Goal: Navigation & Orientation: Find specific page/section

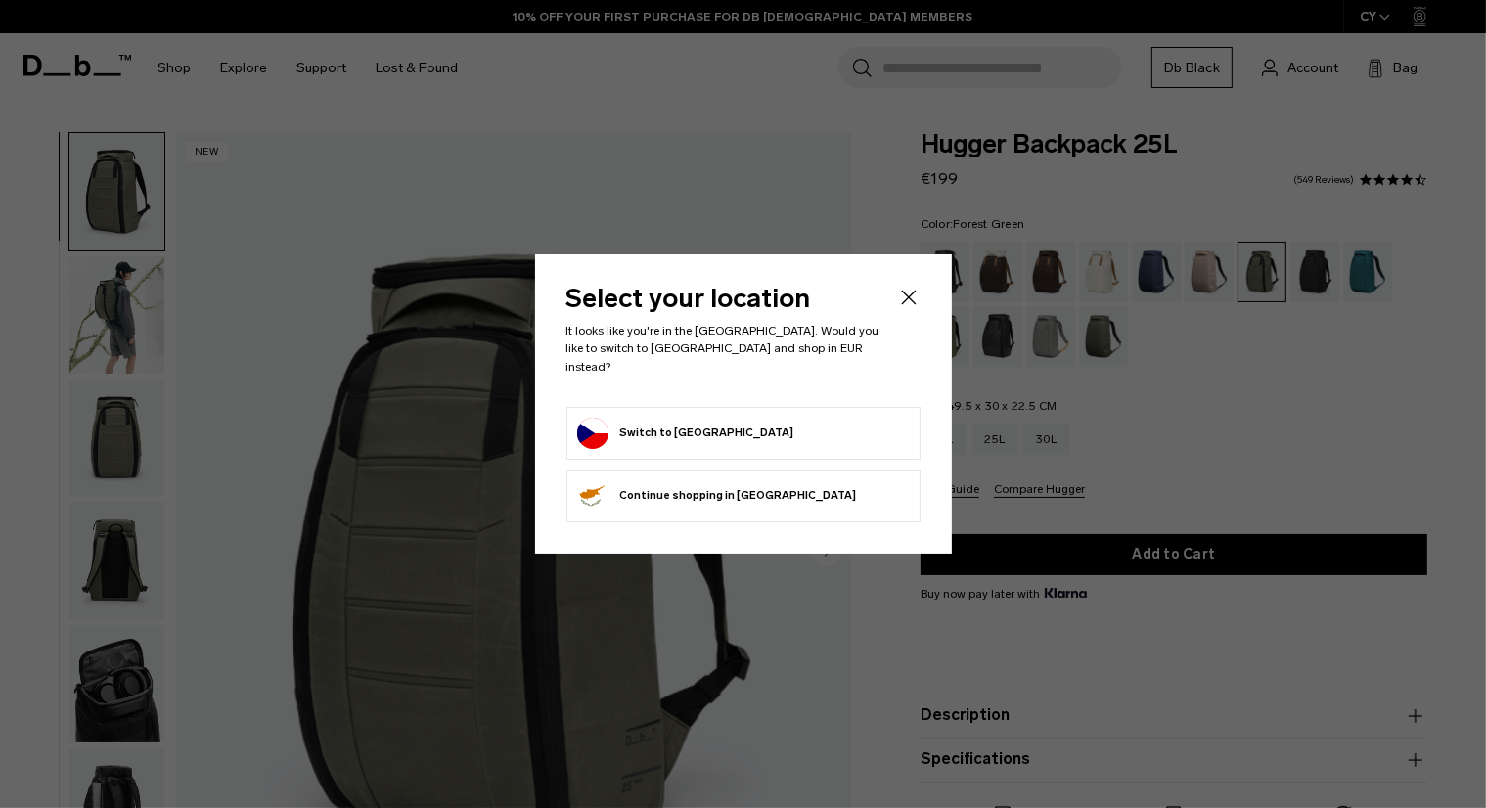
click at [898, 326] on header "Select your location It looks like you're in the Czechia. Would you like to swi…" at bounding box center [743, 346] width 354 height 120
click at [907, 302] on icon "Close" at bounding box center [908, 297] width 23 height 23
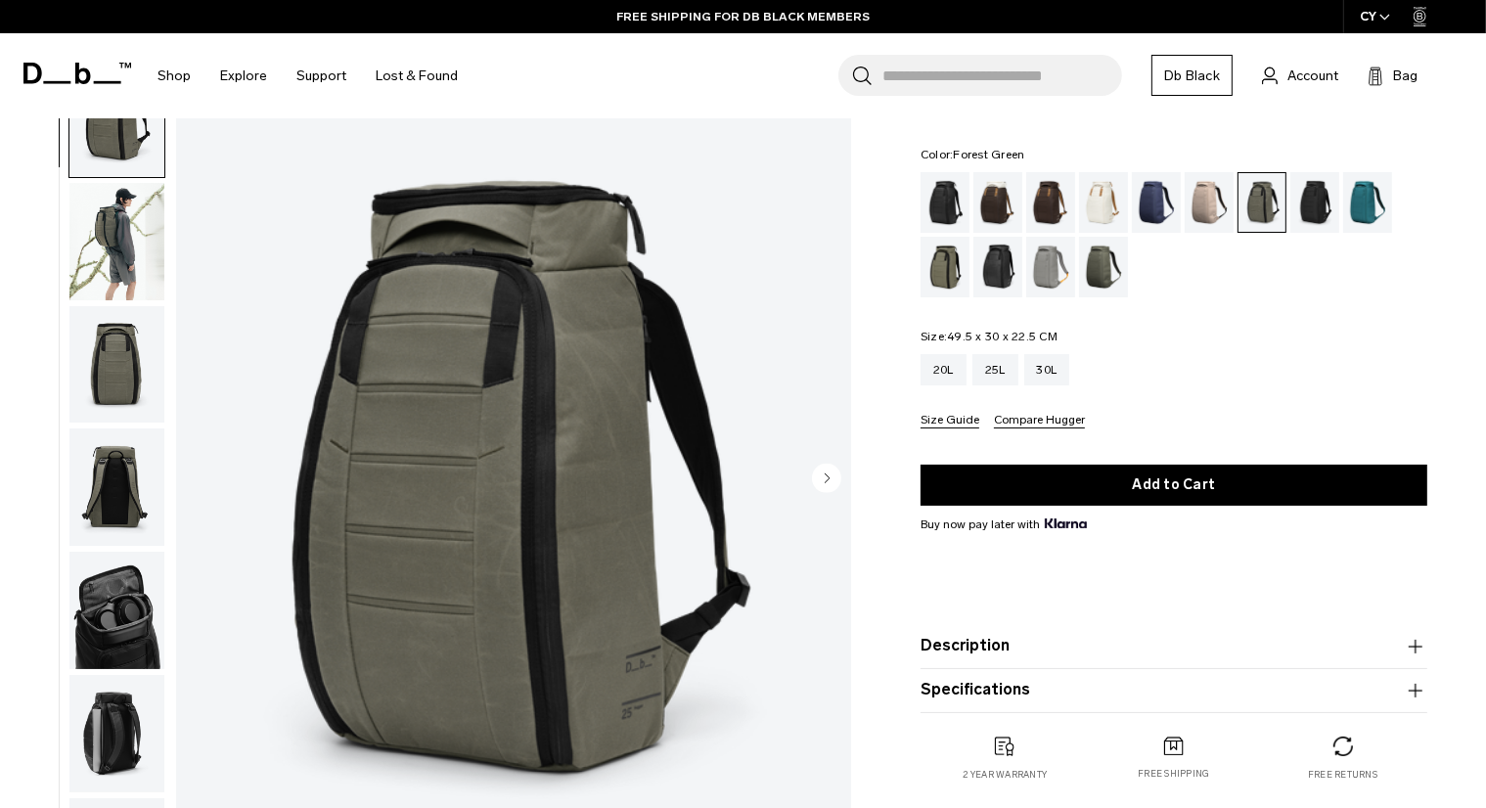
scroll to position [63, 0]
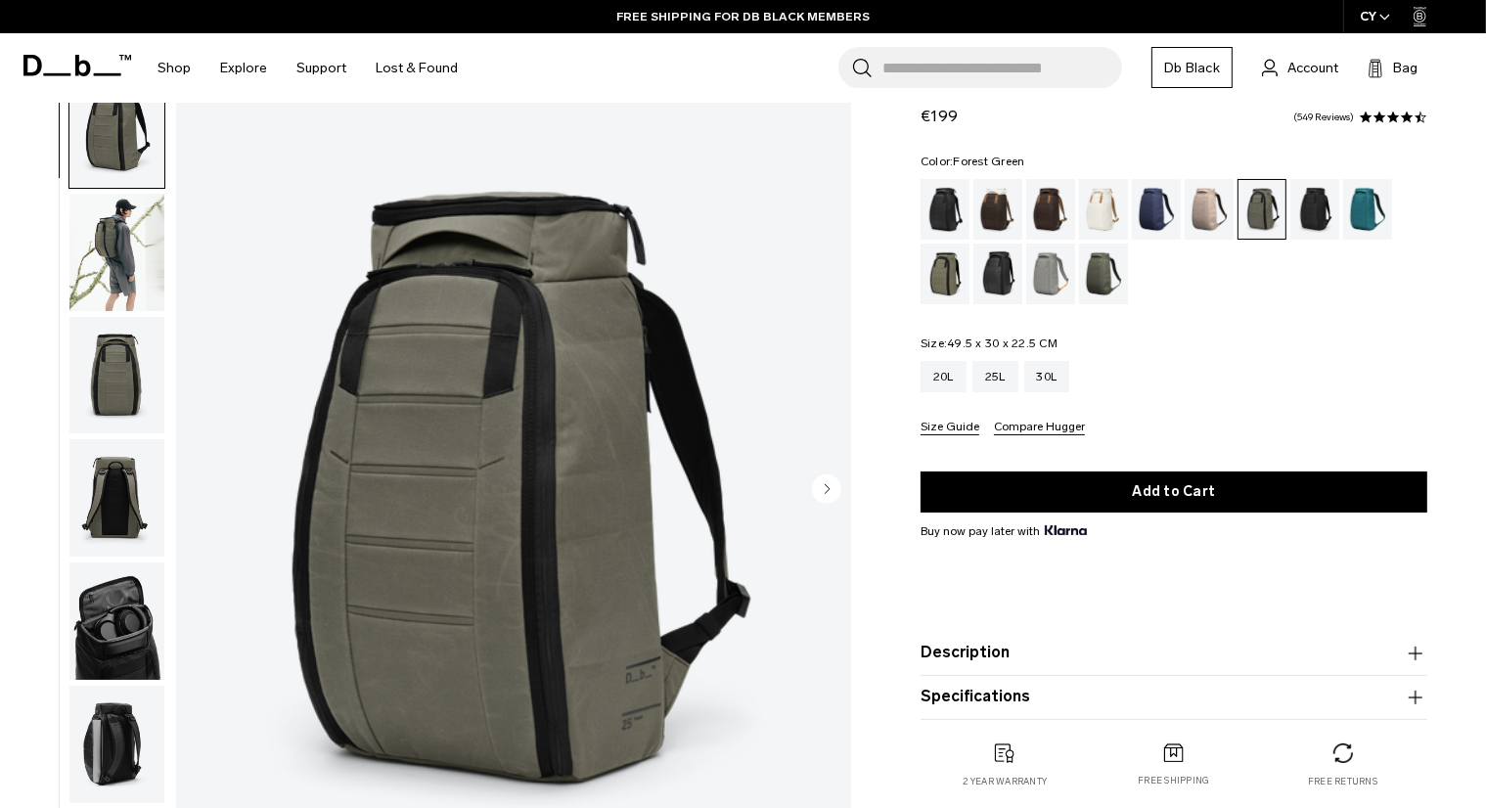
click at [140, 229] on img "button" at bounding box center [116, 252] width 95 height 117
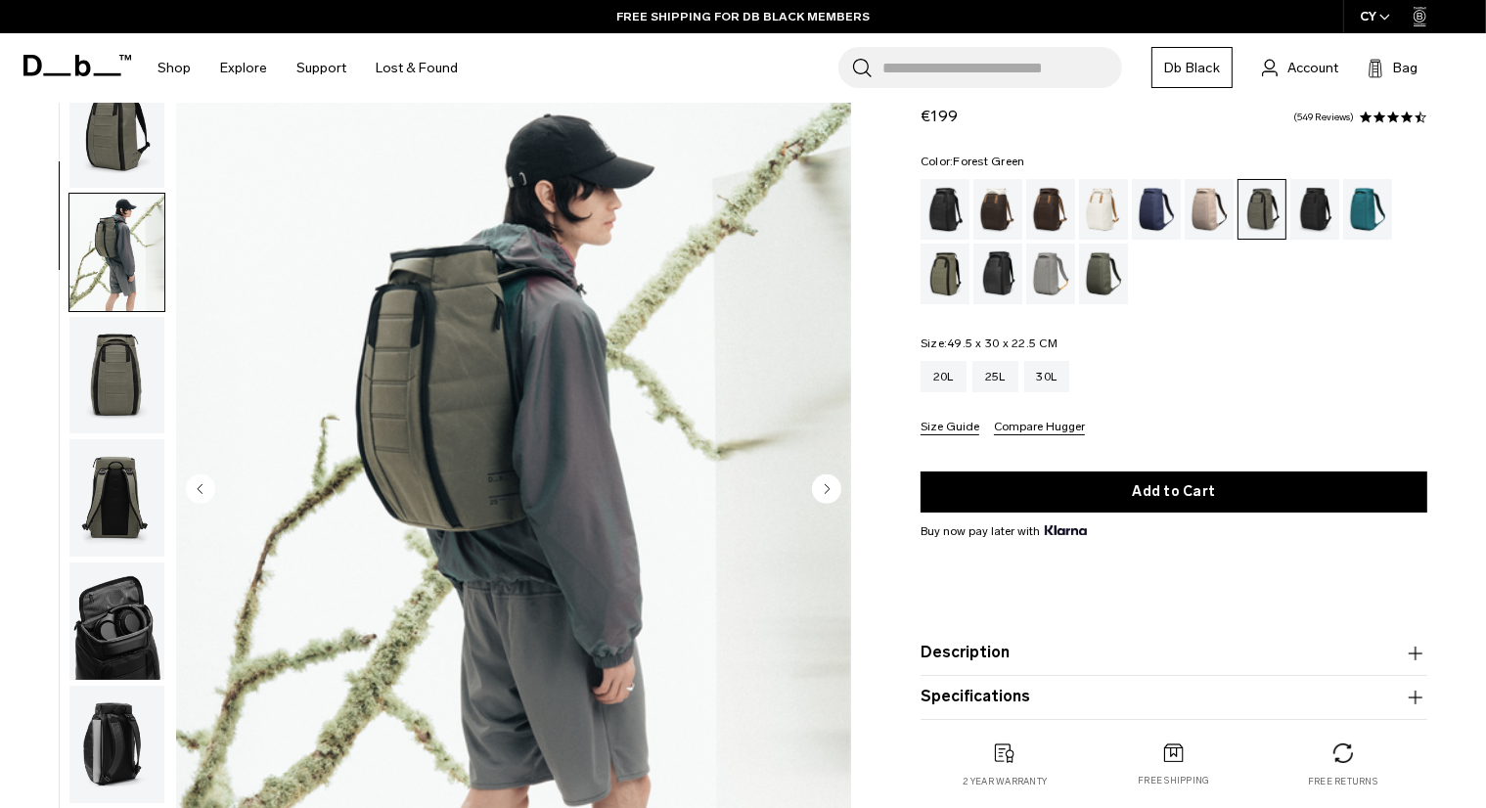
scroll to position [122, 0]
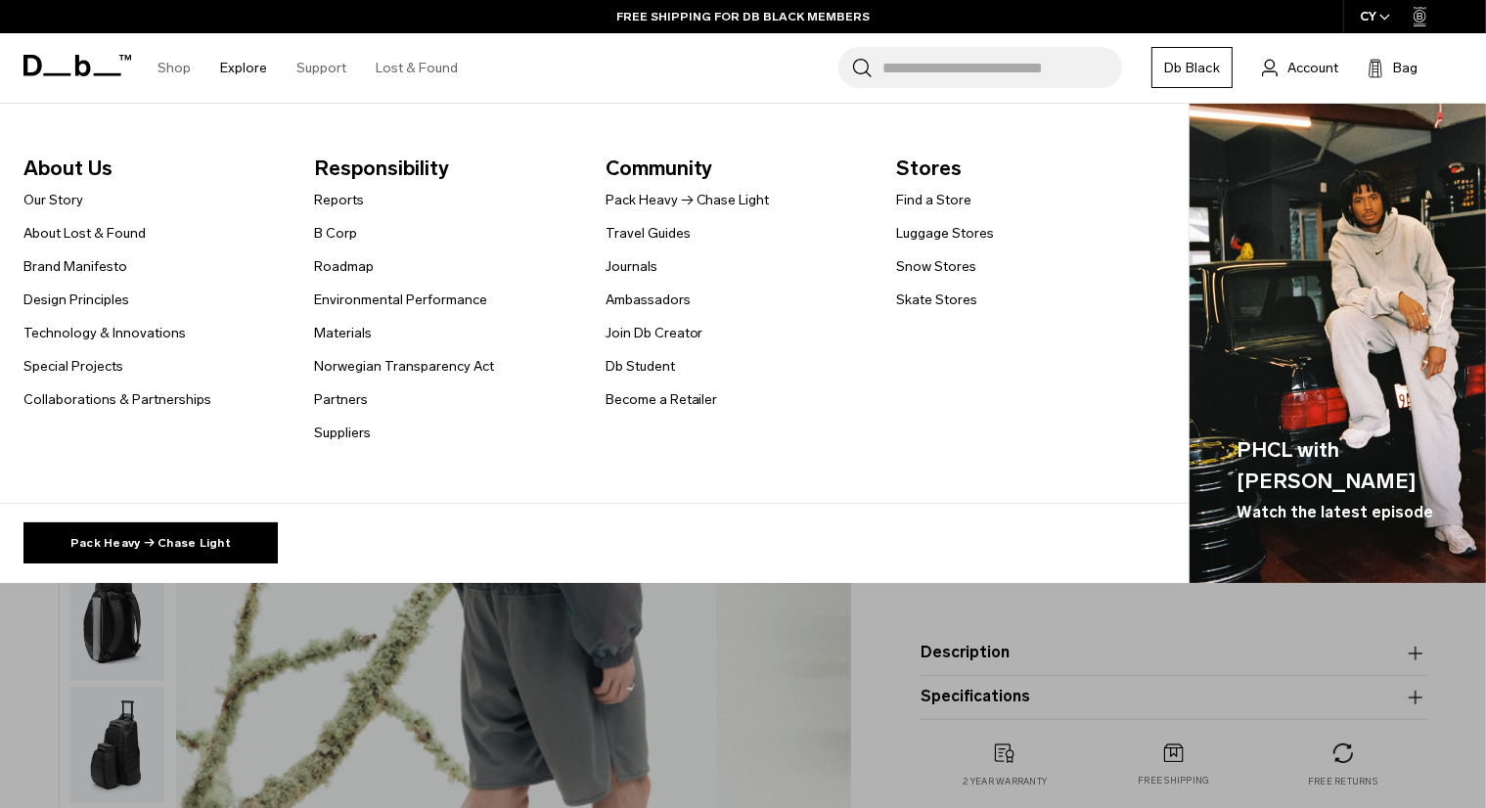
click at [211, 66] on li "Explore About Us Our Story About Lost & Found Brand Manifesto Design Principles…" at bounding box center [243, 67] width 76 height 69
click at [232, 56] on link "Explore" at bounding box center [243, 67] width 47 height 69
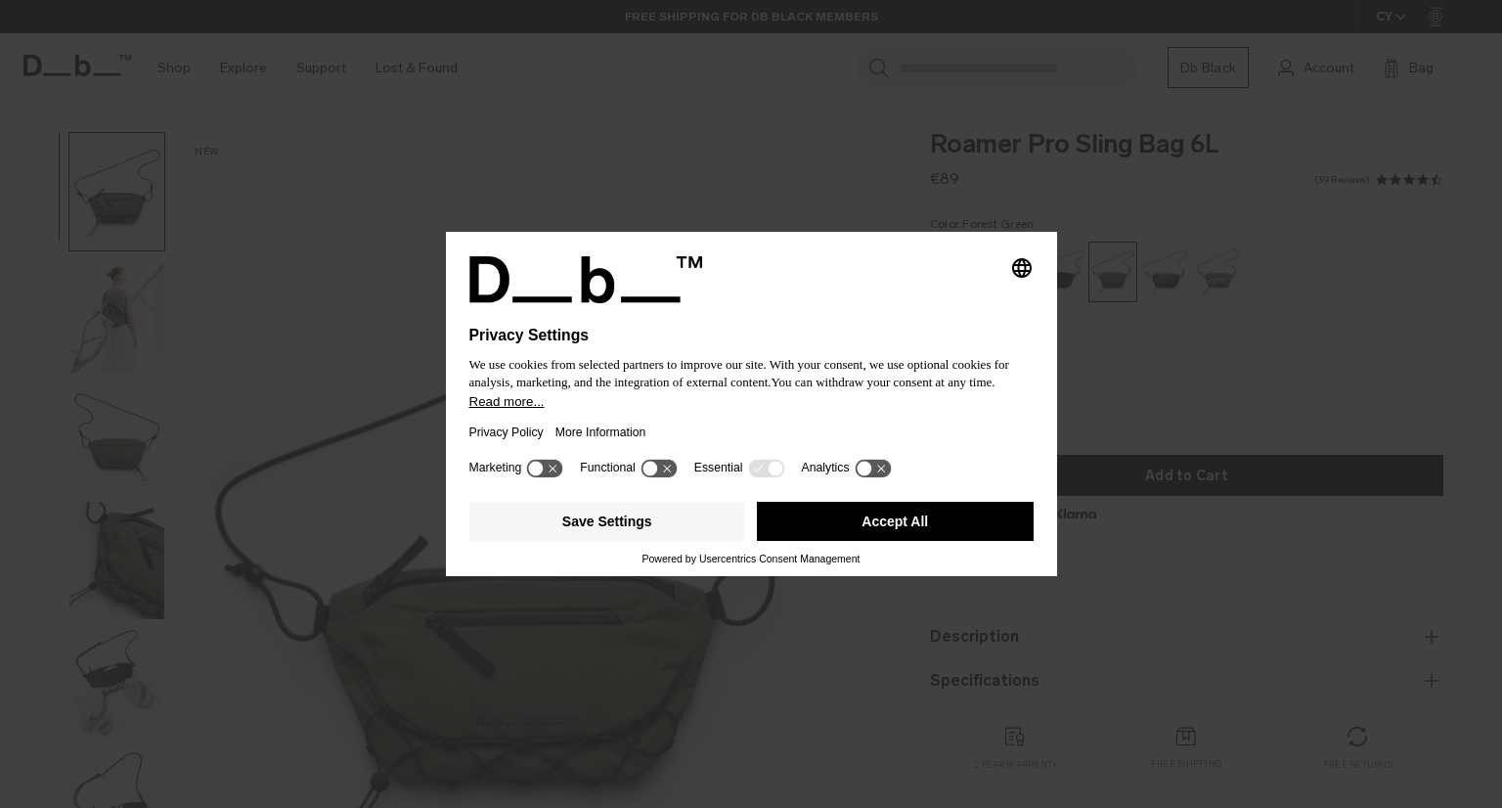
click at [880, 525] on button "Accept All" at bounding box center [895, 521] width 277 height 39
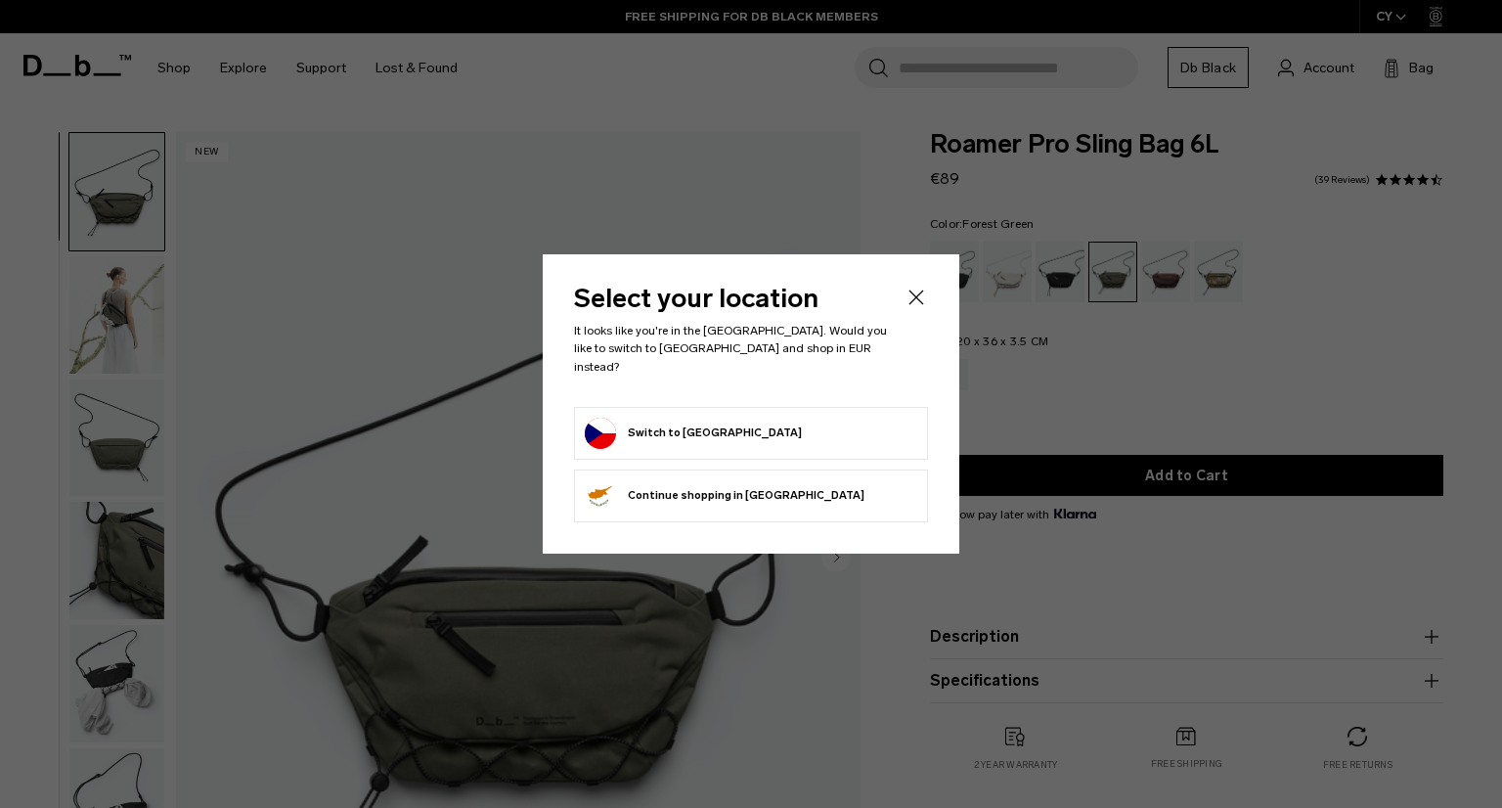
click at [904, 322] on header "Select your location It looks like you're in the Czechia. Would you like to swi…" at bounding box center [751, 346] width 354 height 120
click at [906, 309] on icon "Close" at bounding box center [916, 297] width 23 height 23
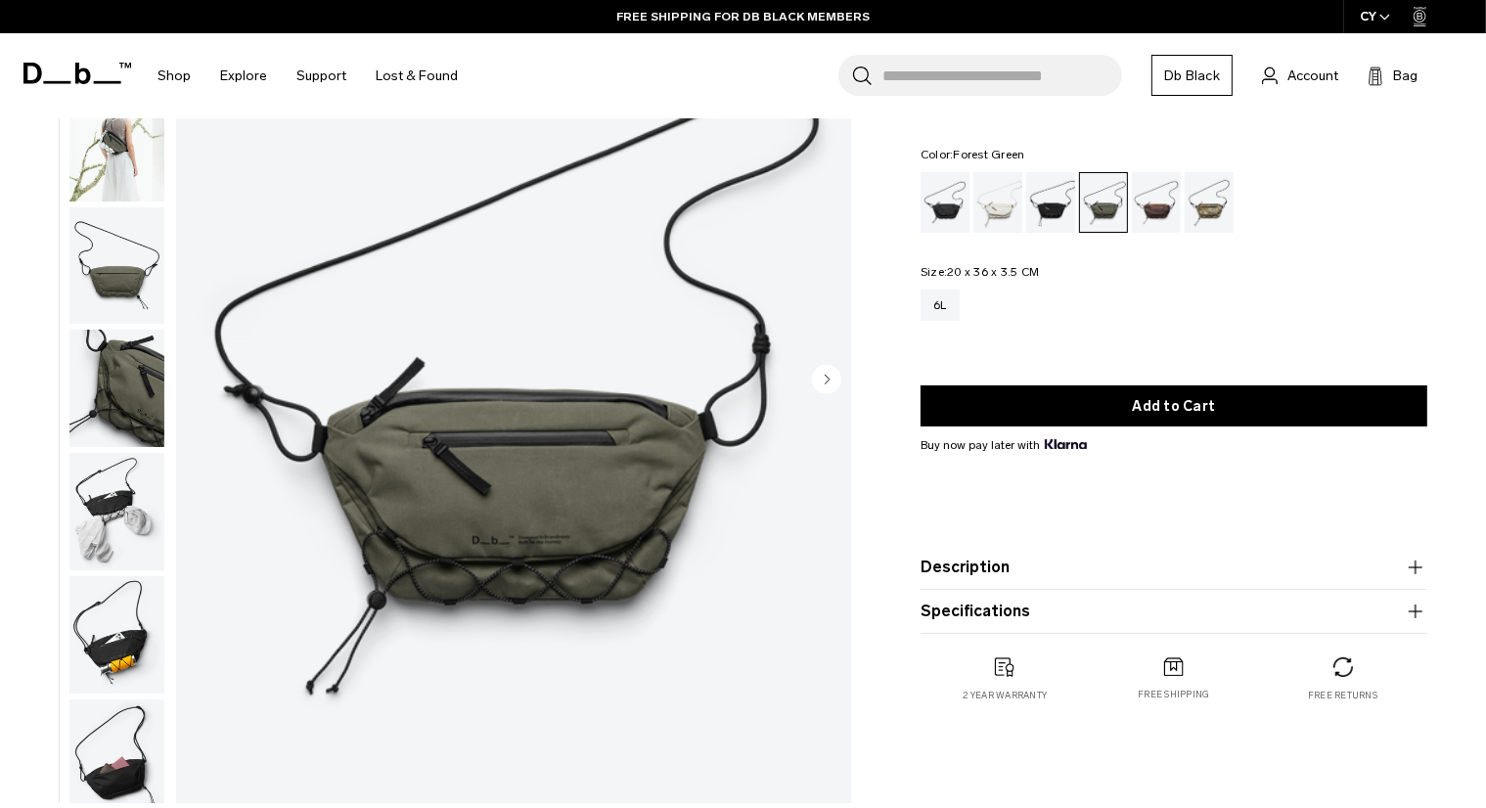
scroll to position [168, 0]
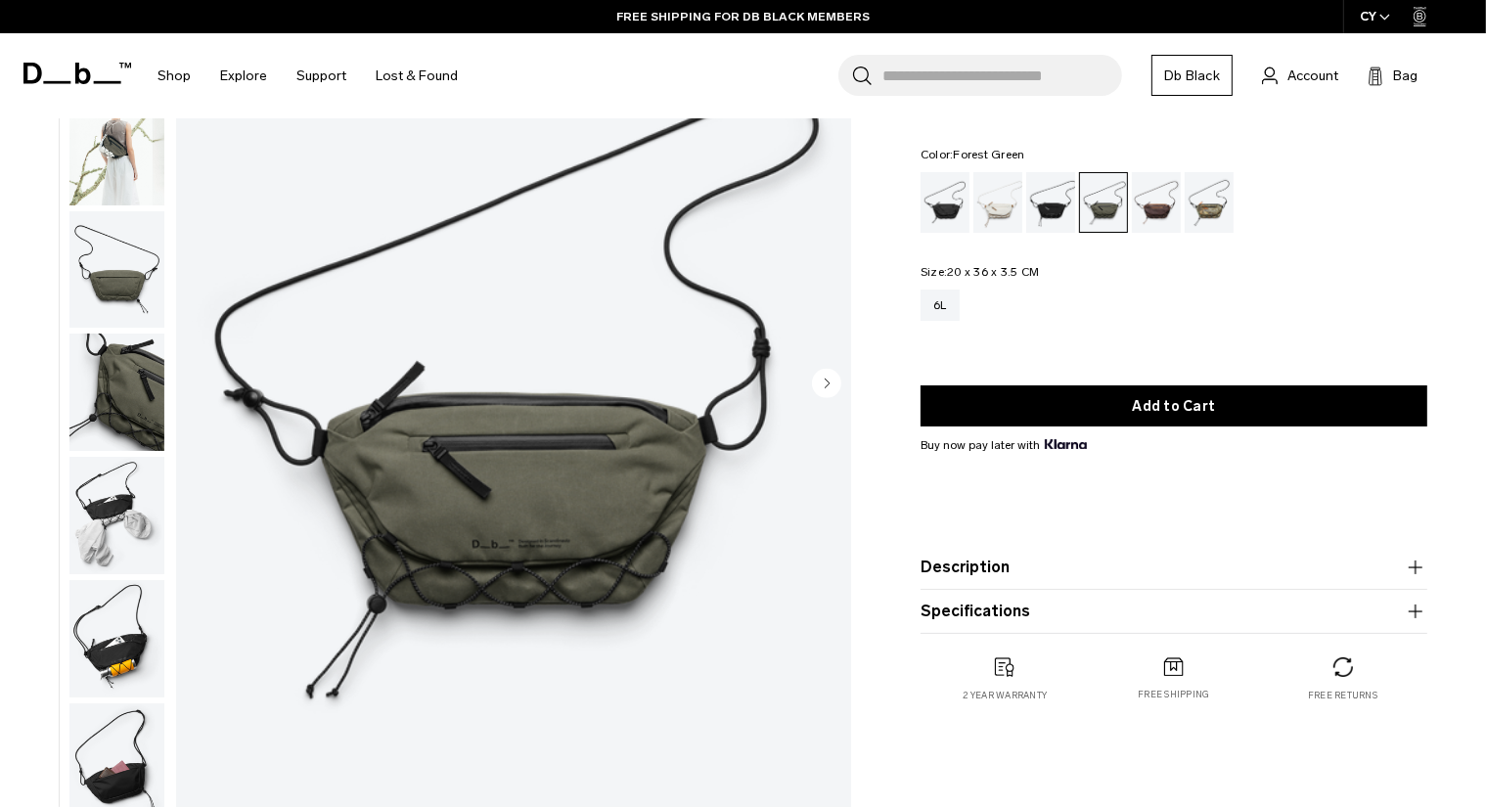
click at [825, 377] on circle "Next slide" at bounding box center [826, 383] width 29 height 29
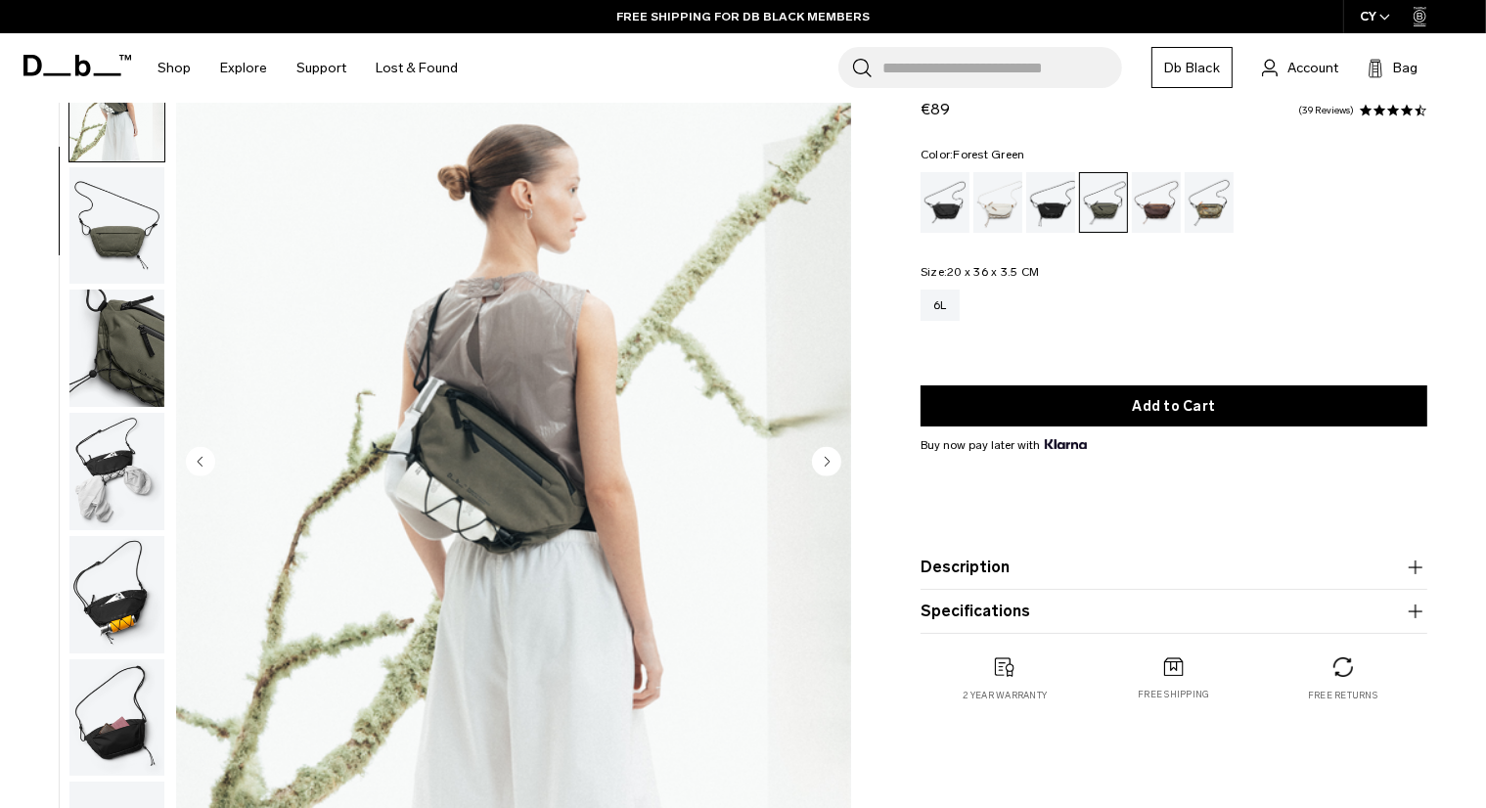
scroll to position [78, 0]
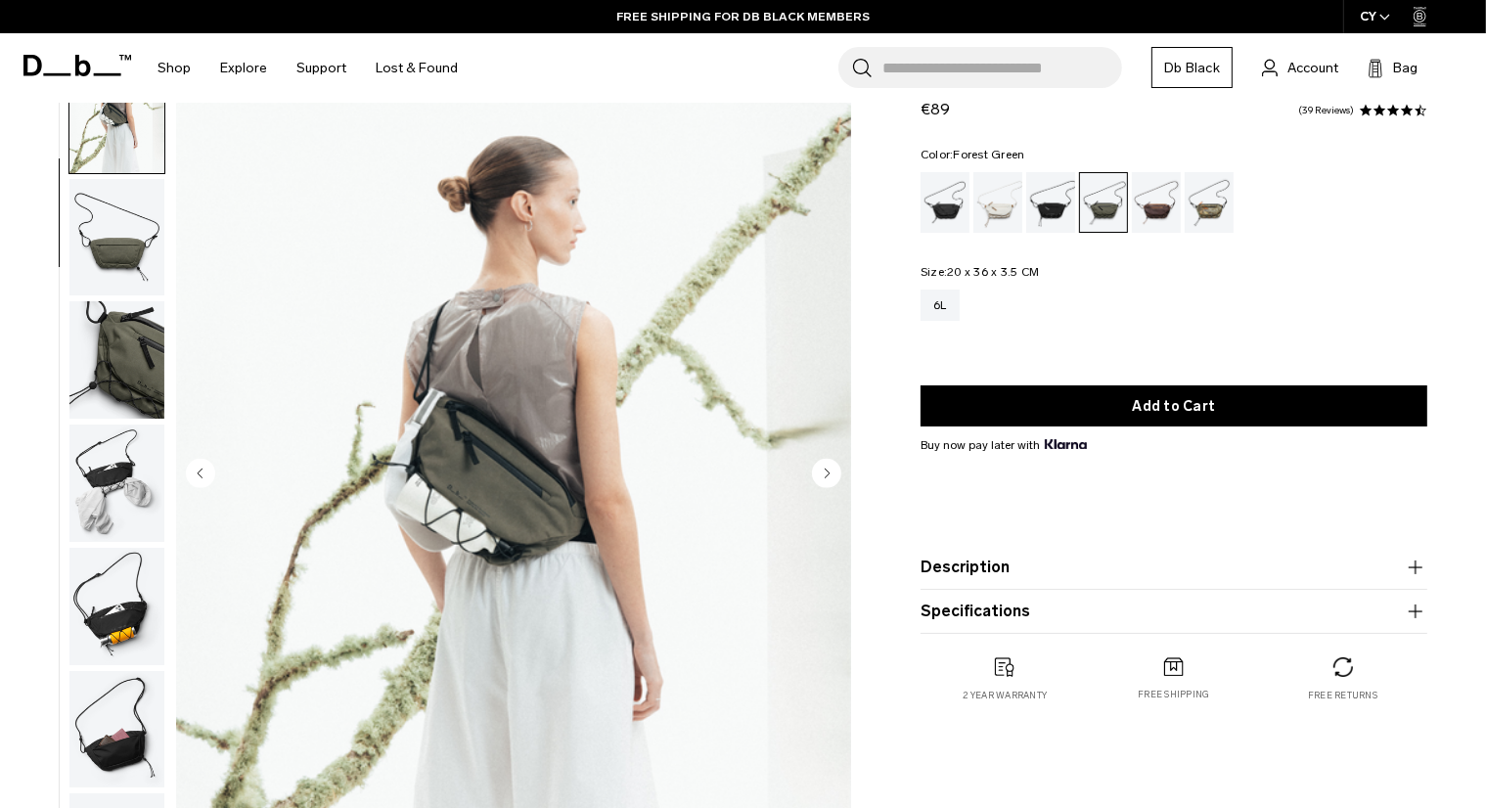
click at [132, 717] on img "button" at bounding box center [116, 729] width 95 height 117
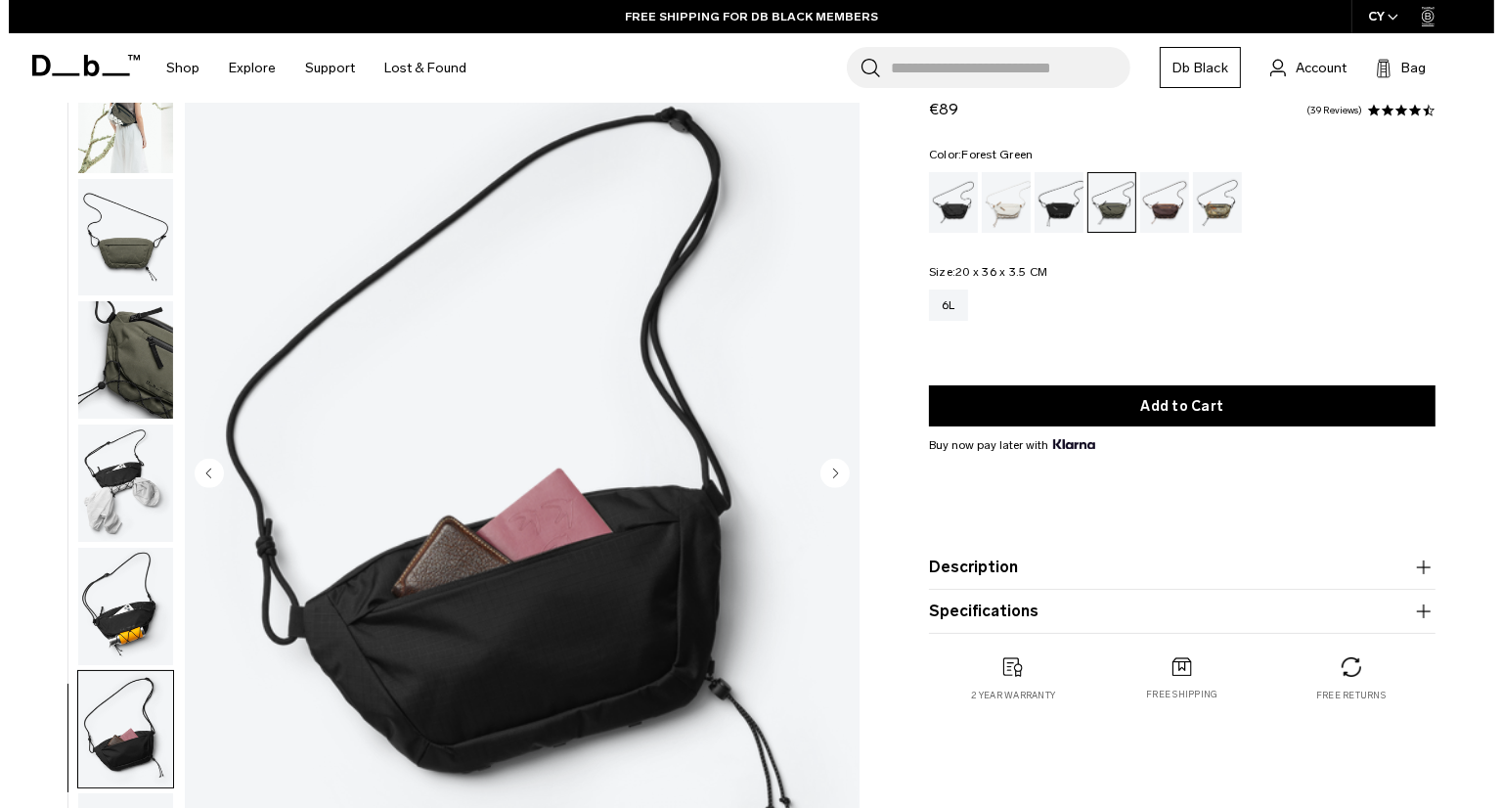
scroll to position [137, 0]
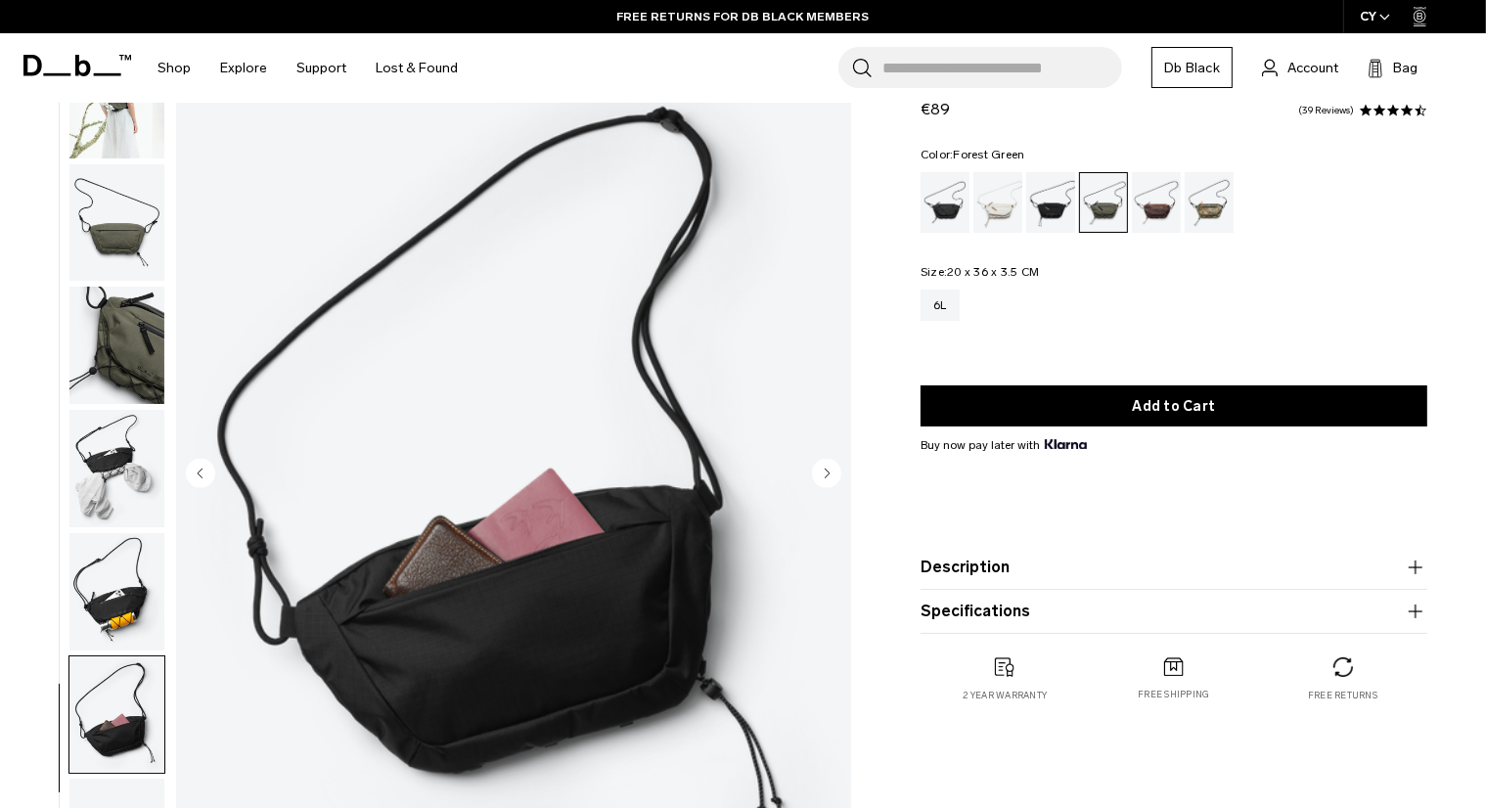
click at [807, 459] on img "7 / 8" at bounding box center [513, 475] width 675 height 843
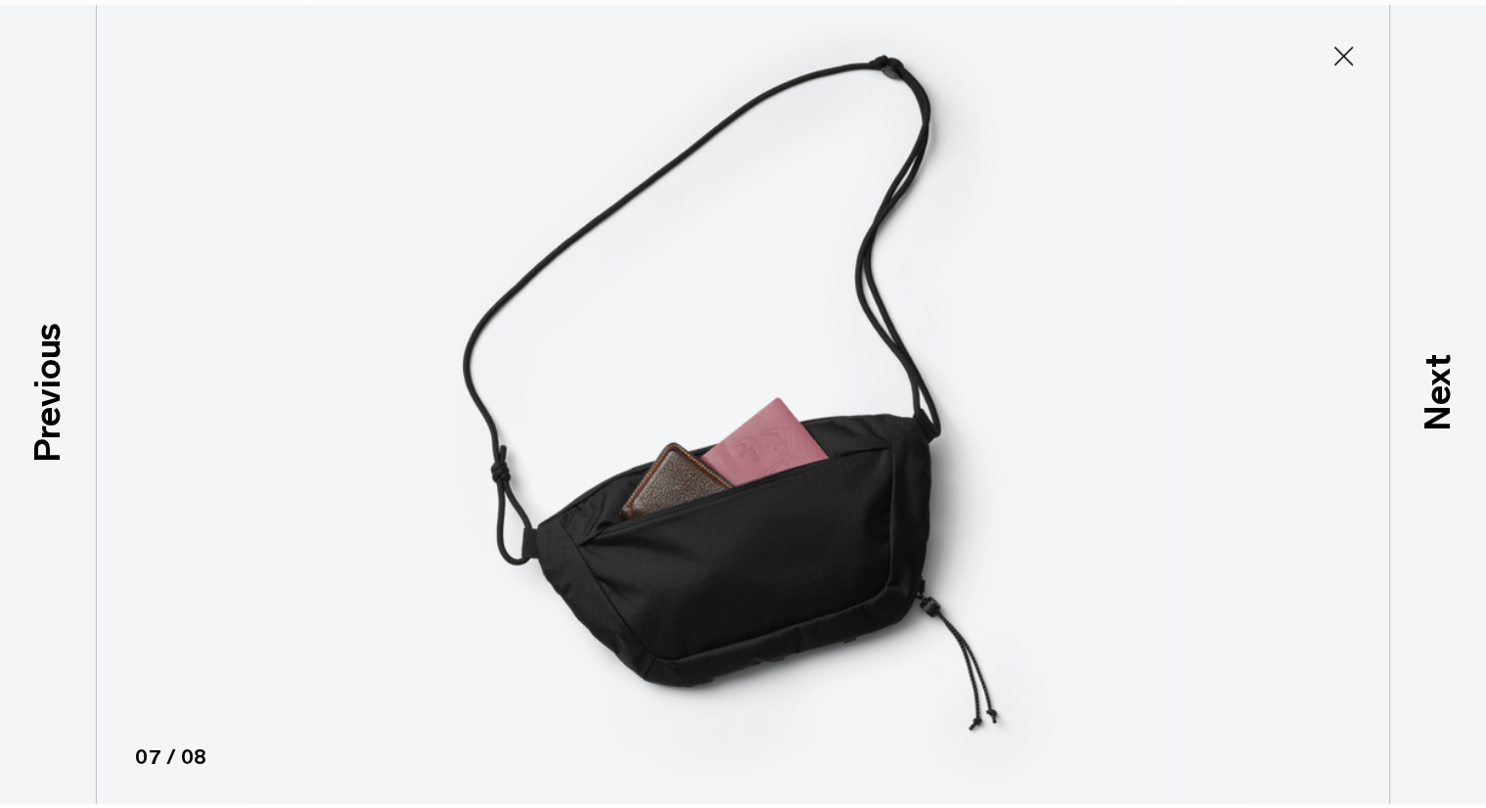
scroll to position [125, 0]
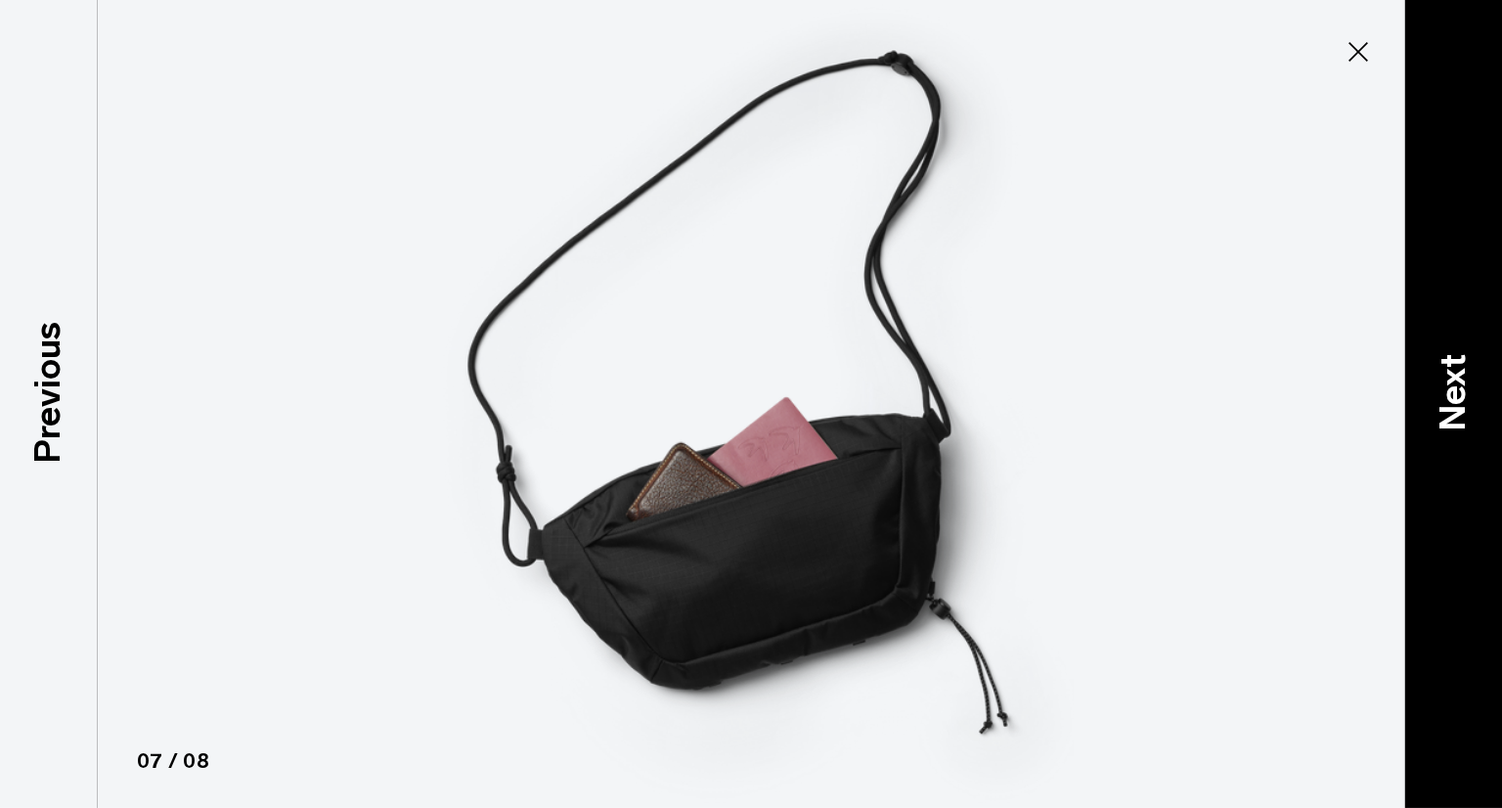
click at [1501, 141] on div "Next" at bounding box center [1453, 404] width 98 height 808
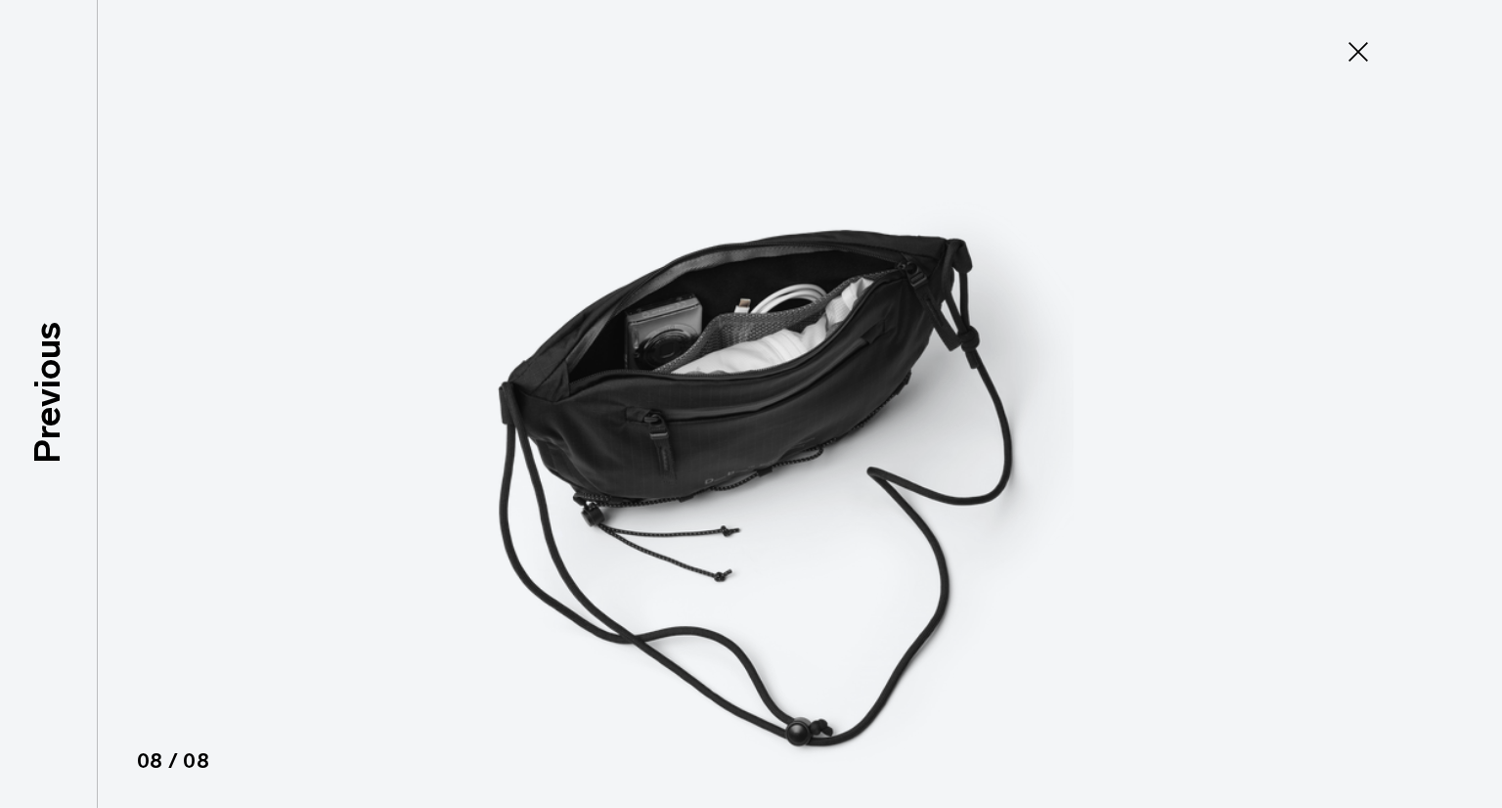
click at [1343, 52] on icon at bounding box center [1358, 51] width 31 height 31
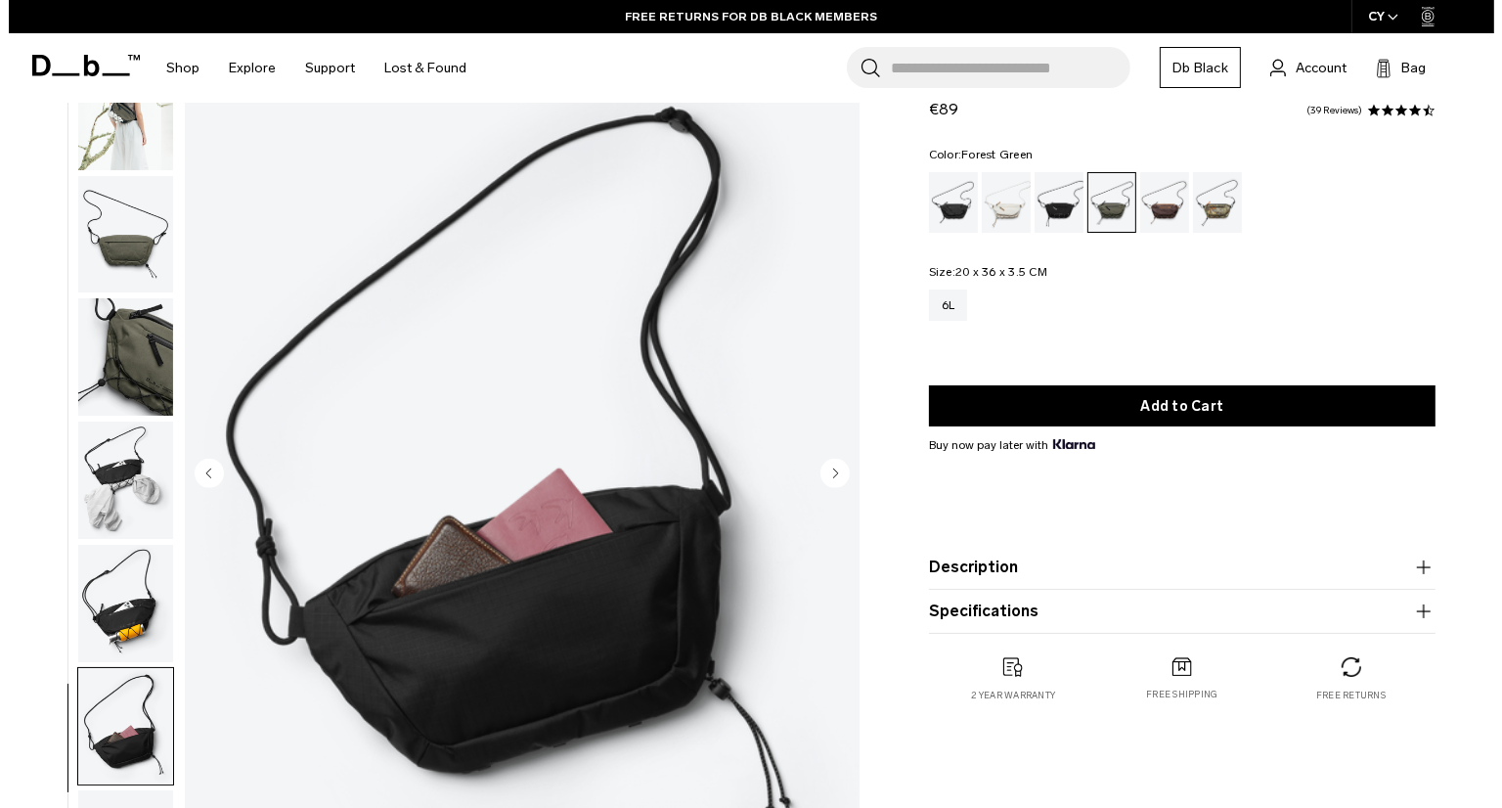
scroll to position [137, 0]
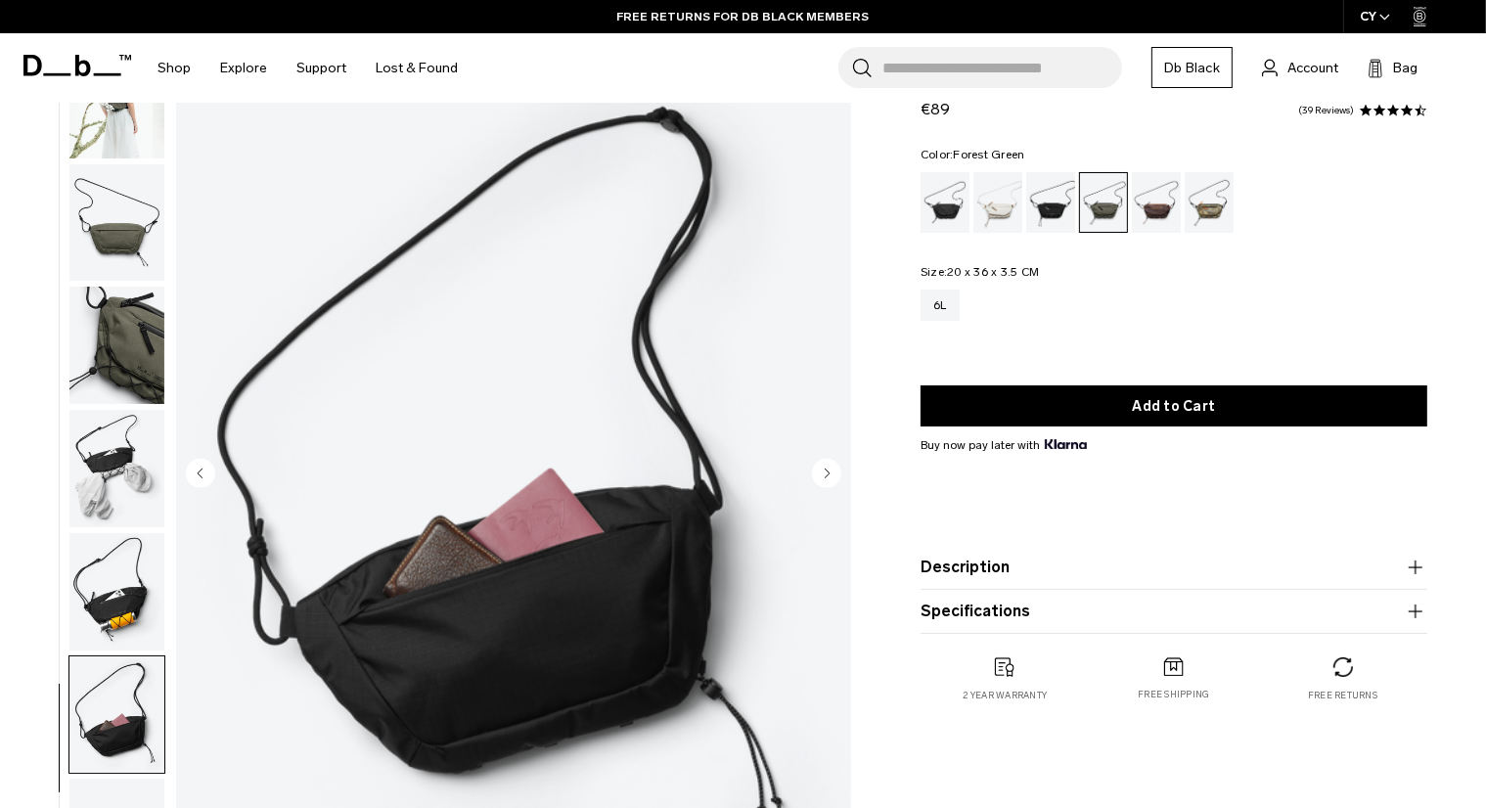
click at [824, 467] on circle "Next slide" at bounding box center [826, 473] width 29 height 29
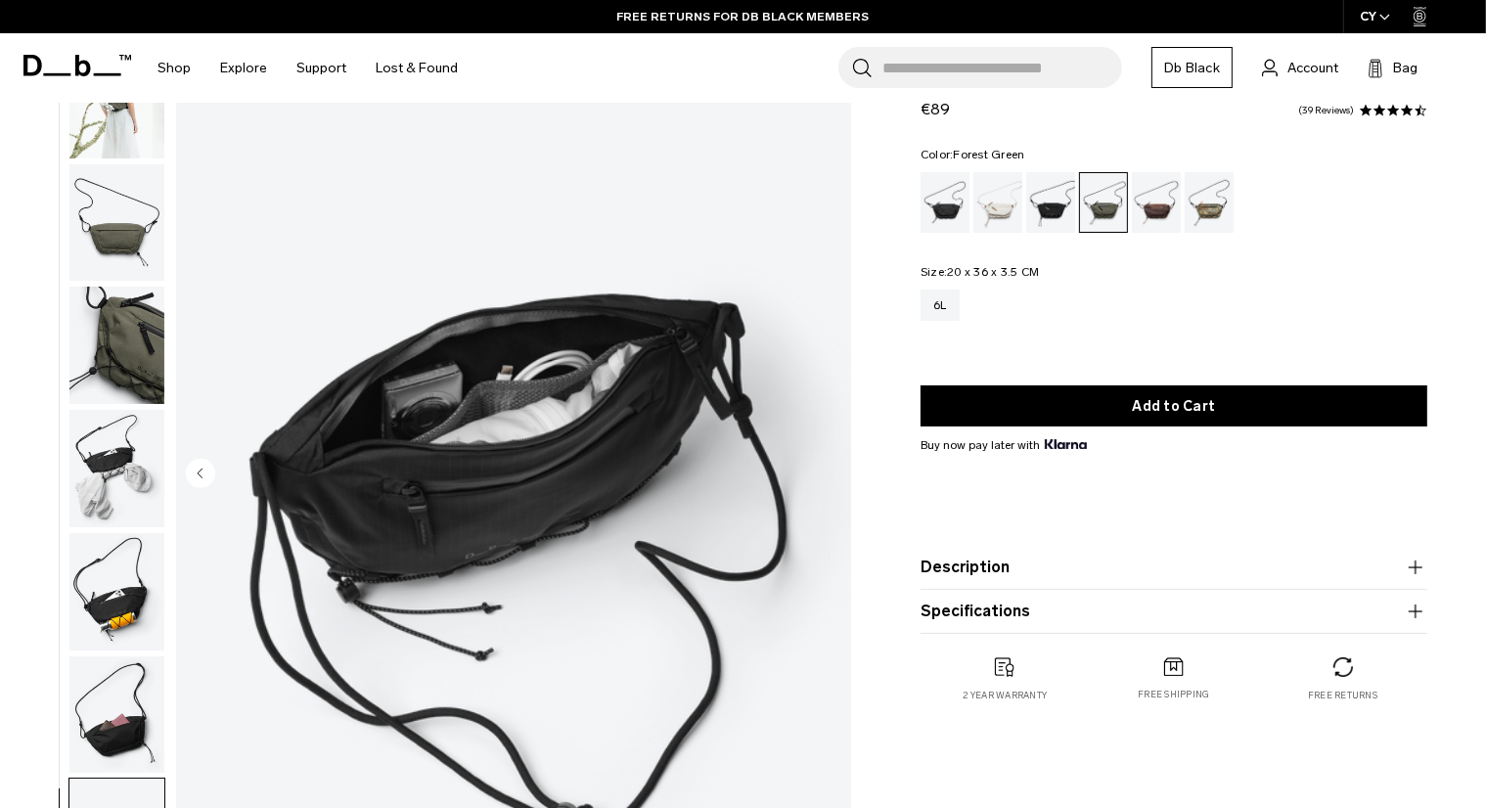
click at [824, 467] on img "8 / 8" at bounding box center [513, 475] width 675 height 843
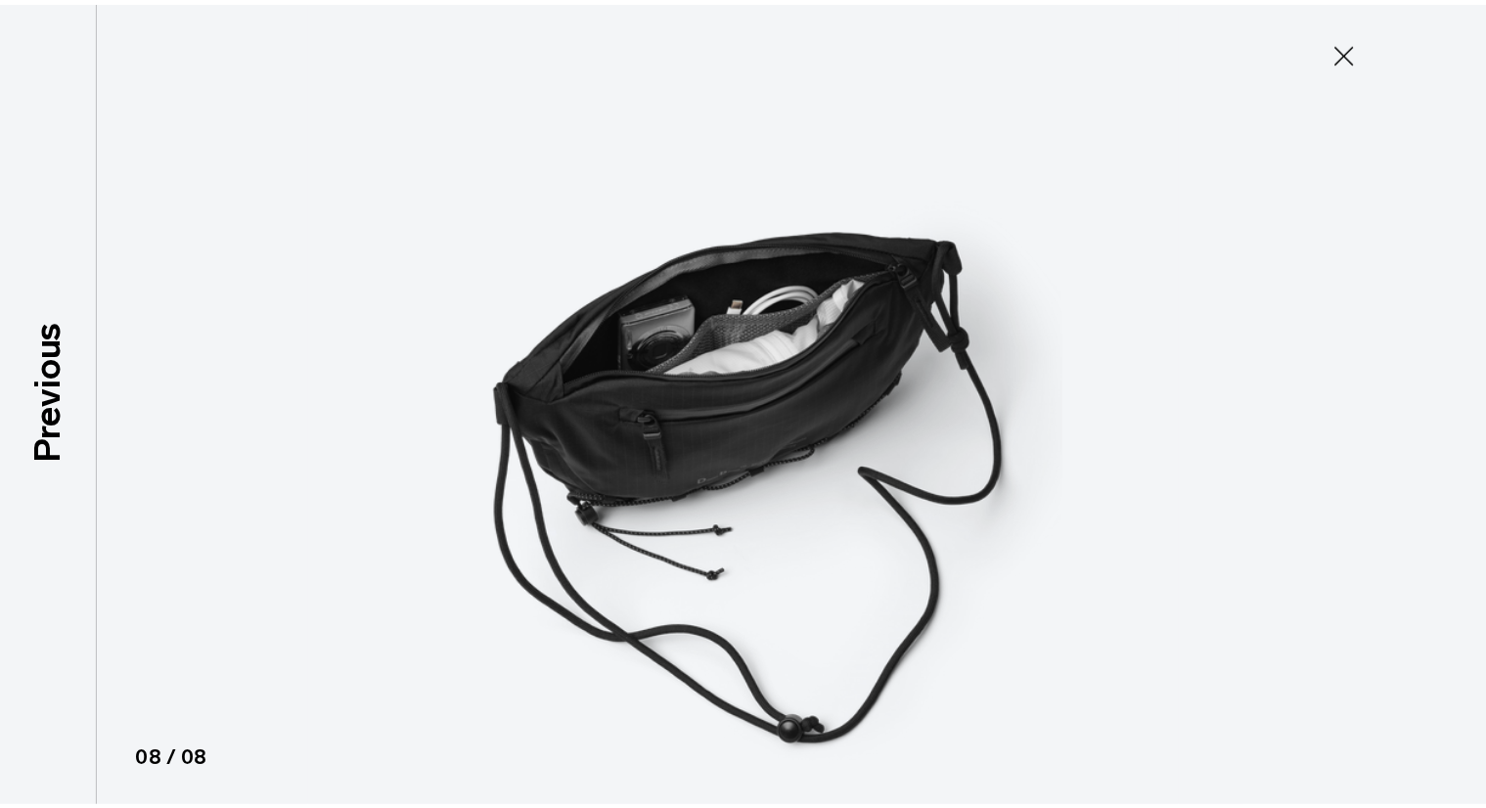
scroll to position [125, 0]
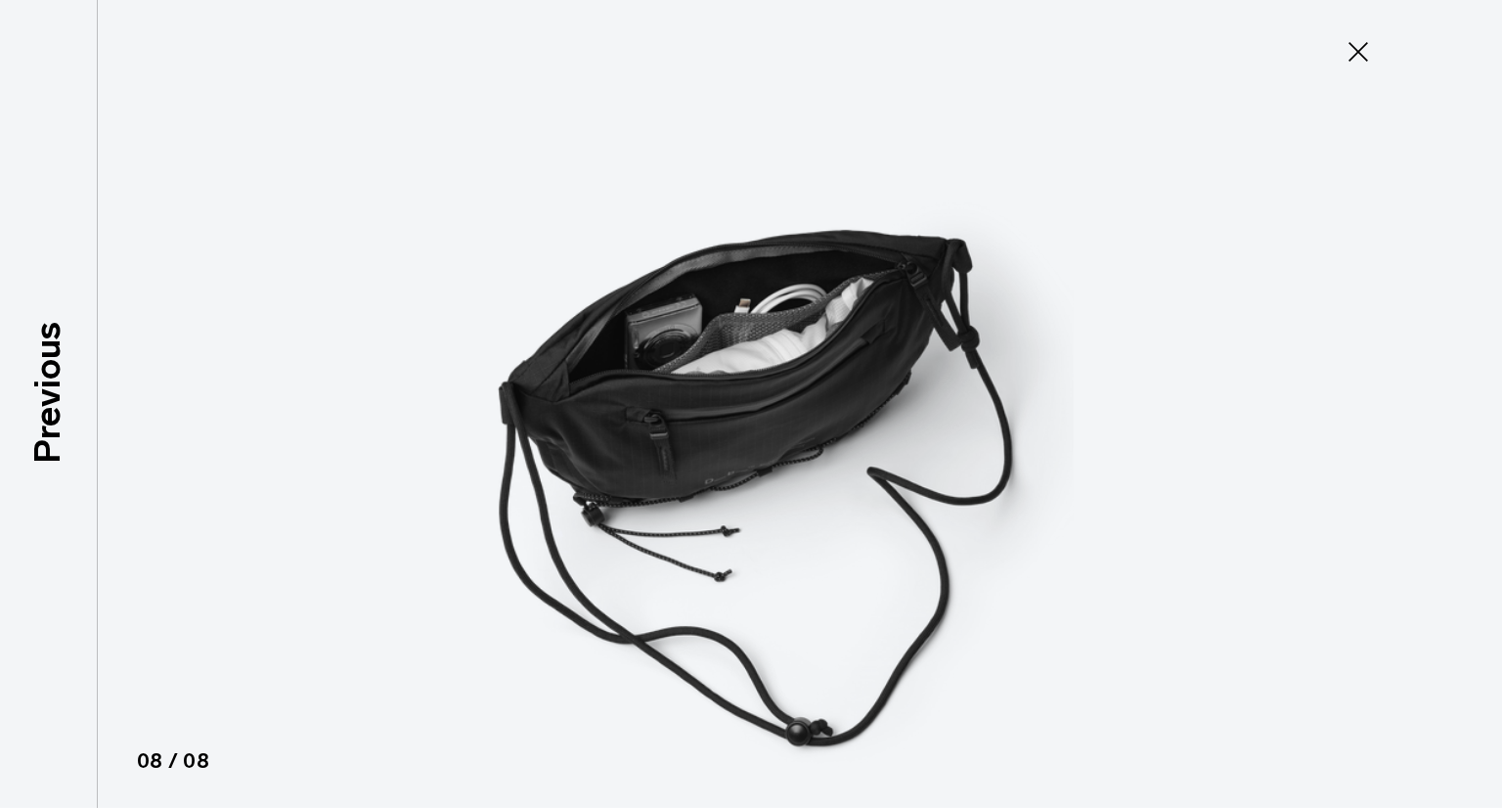
click at [1352, 52] on icon at bounding box center [1358, 51] width 31 height 31
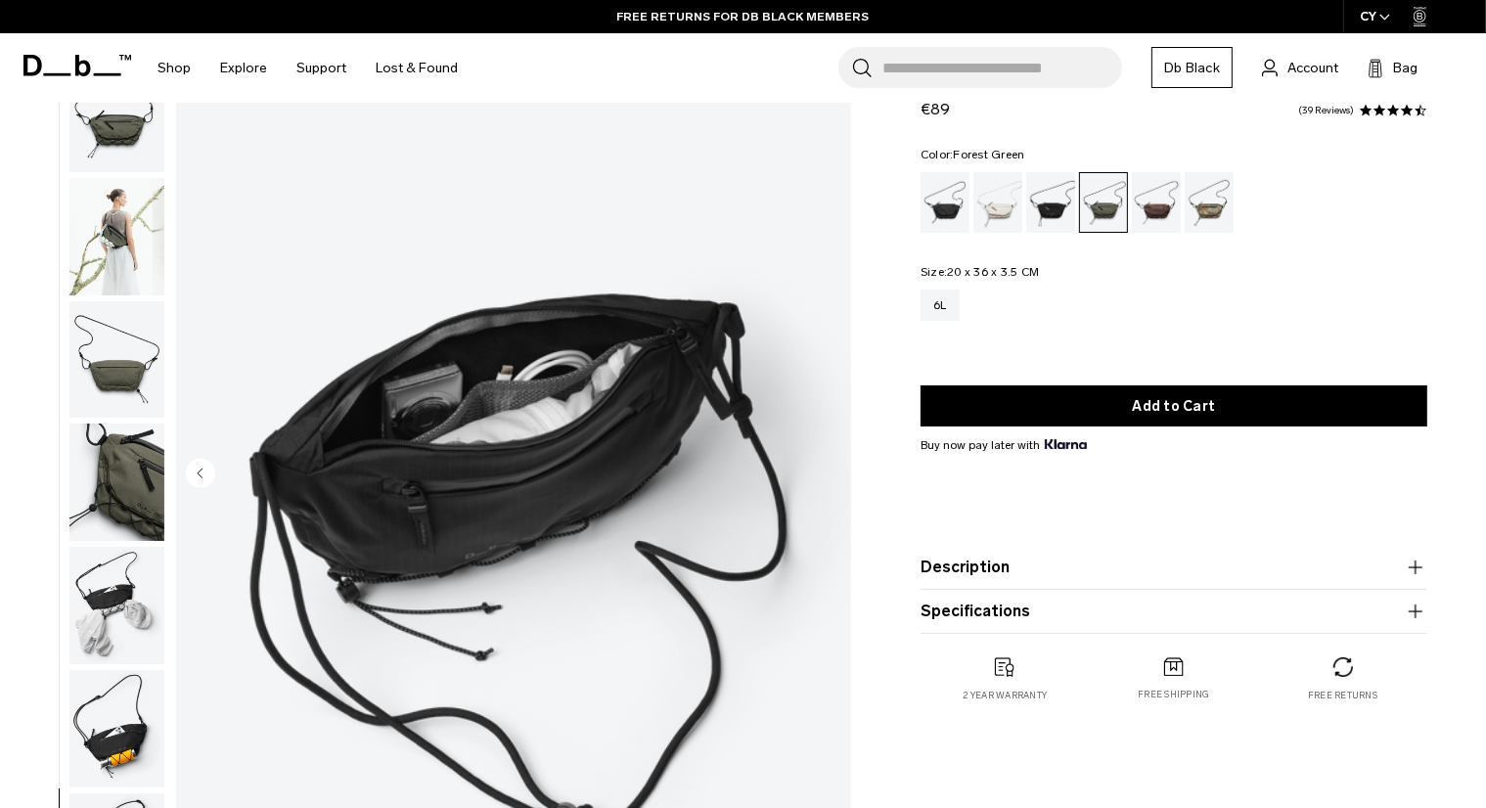
scroll to position [0, 0]
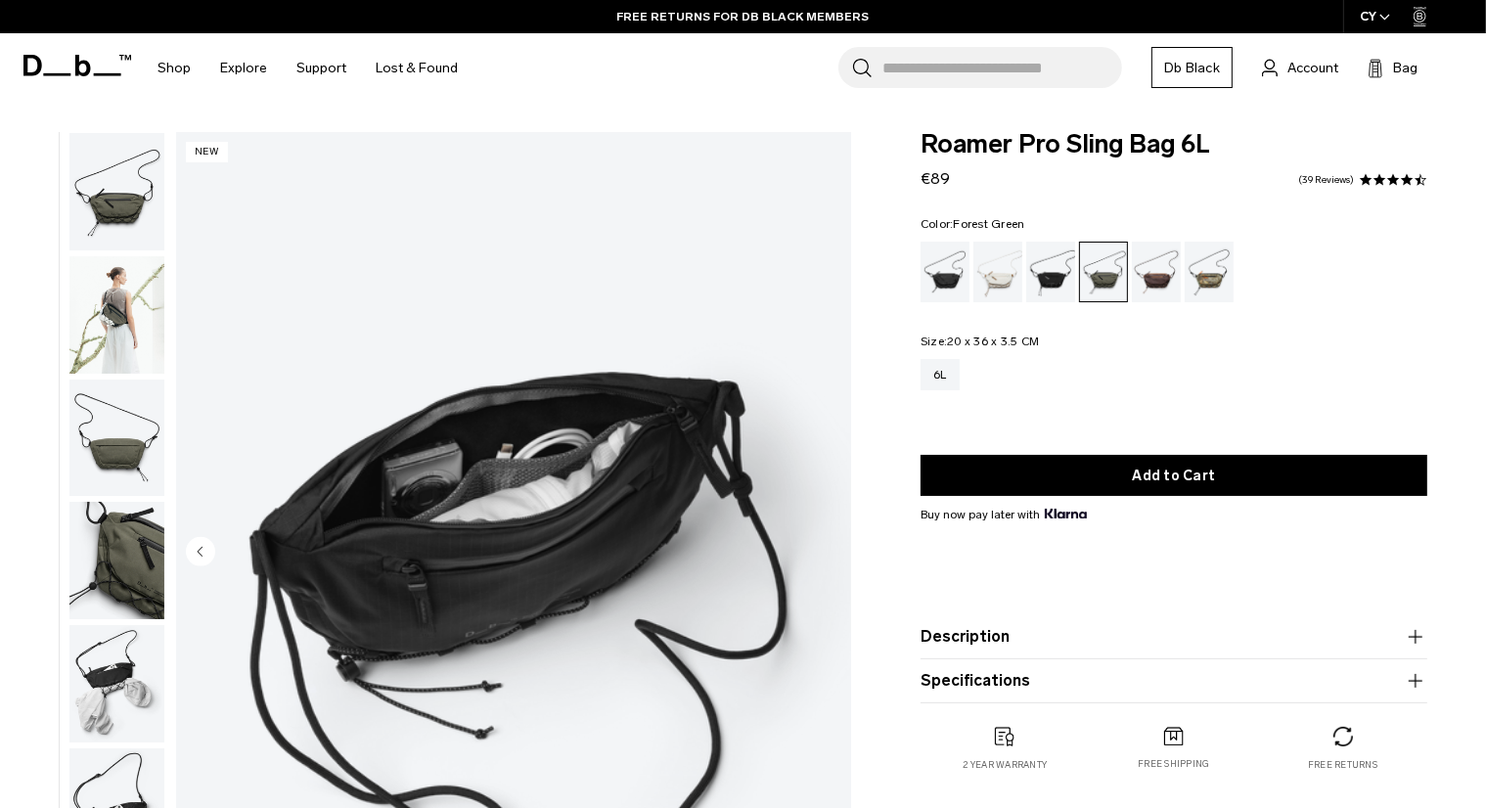
click at [110, 326] on img "button" at bounding box center [116, 314] width 95 height 117
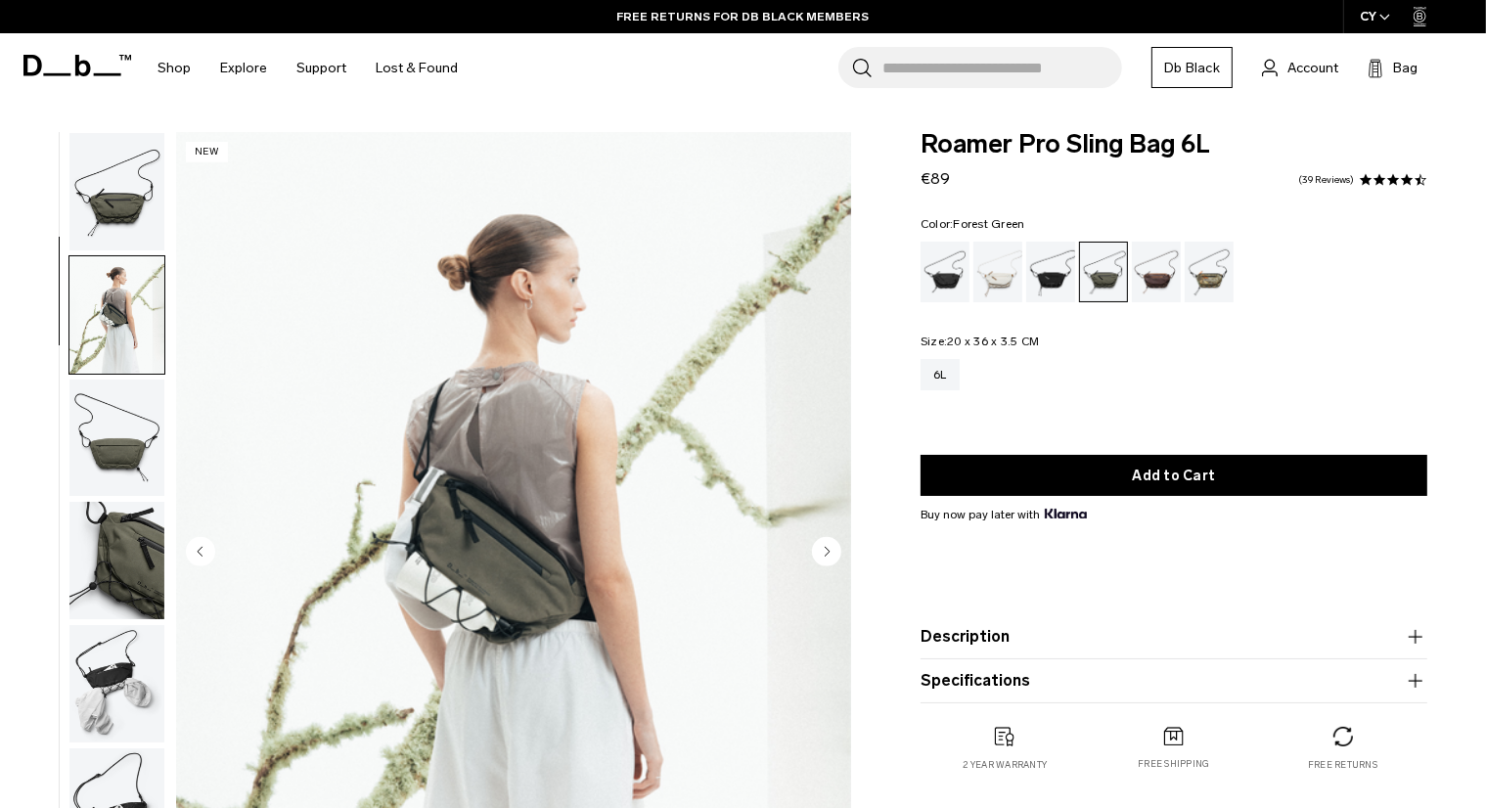
click at [114, 197] on img "button" at bounding box center [116, 191] width 95 height 117
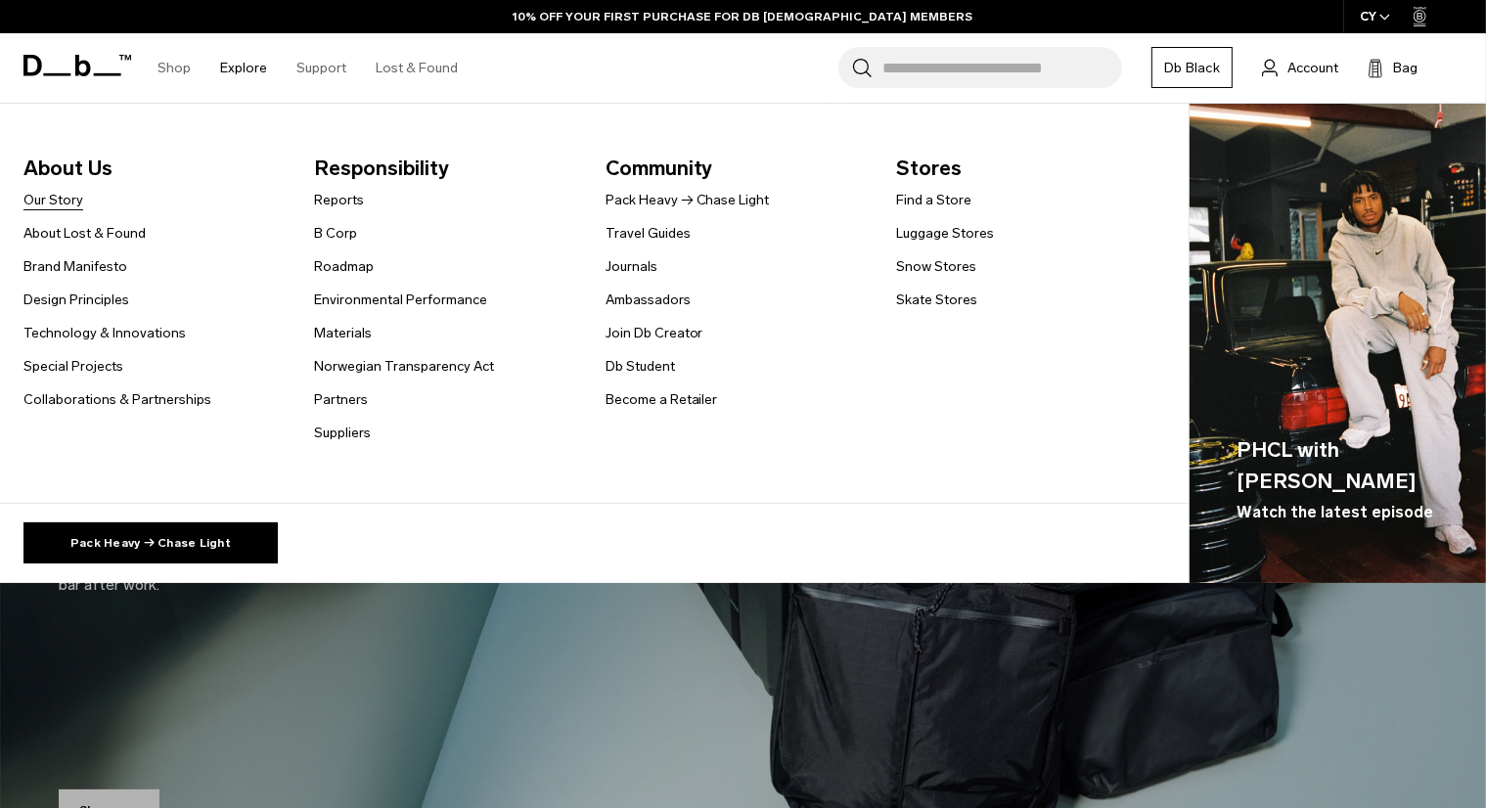
click at [65, 197] on link "Our Story" at bounding box center [53, 200] width 60 height 21
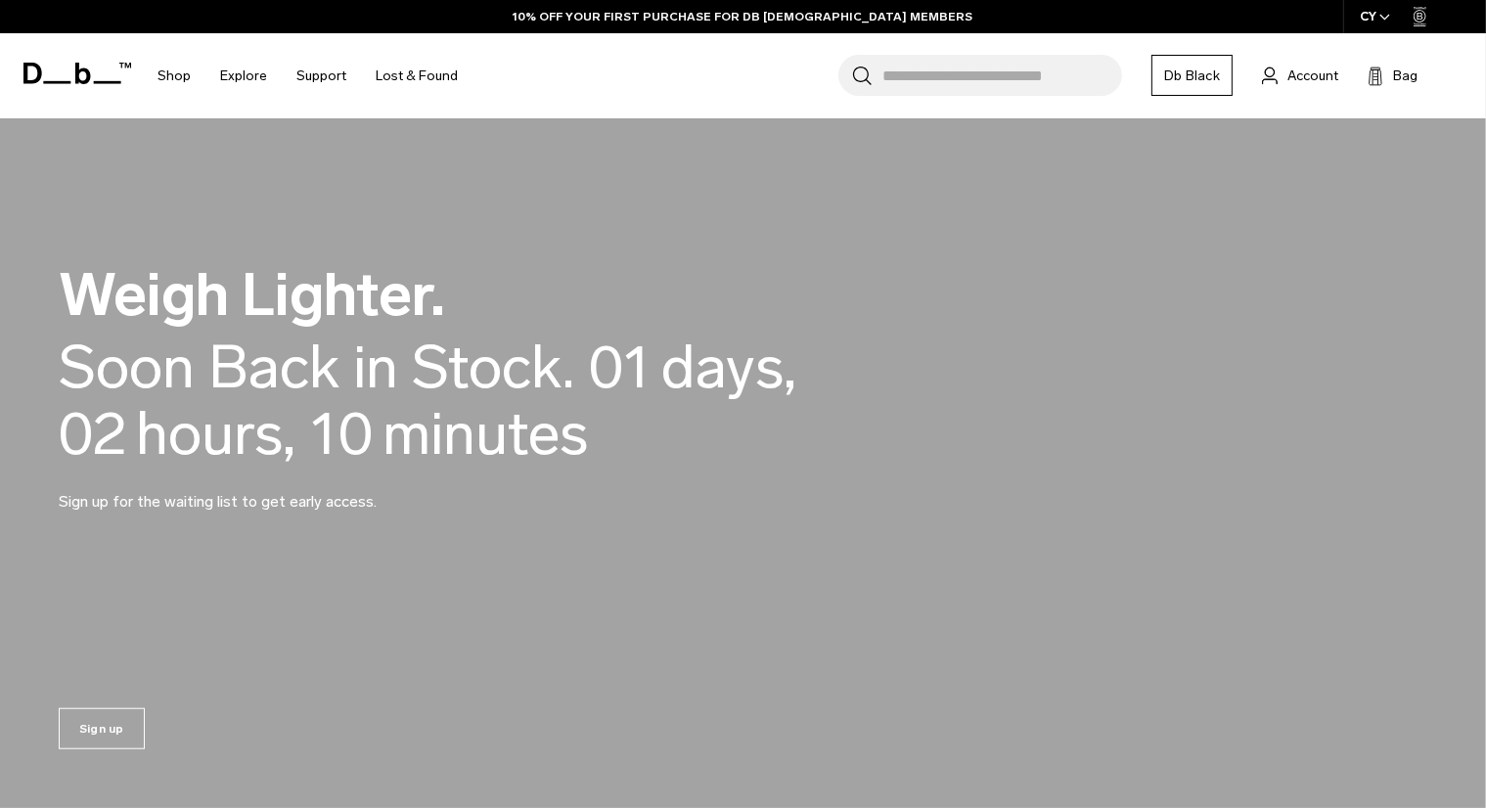
scroll to position [1537, 0]
